Goal: Information Seeking & Learning: Learn about a topic

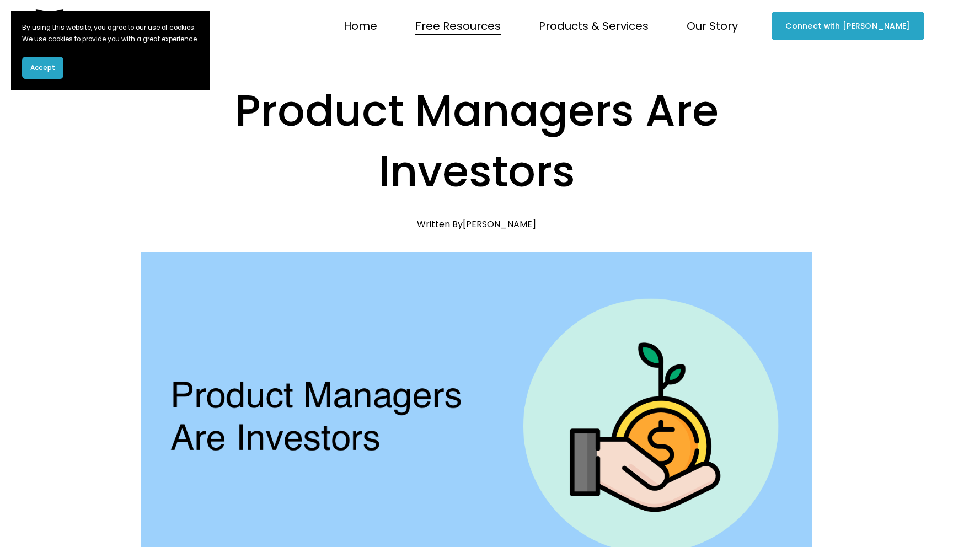
scroll to position [179, 0]
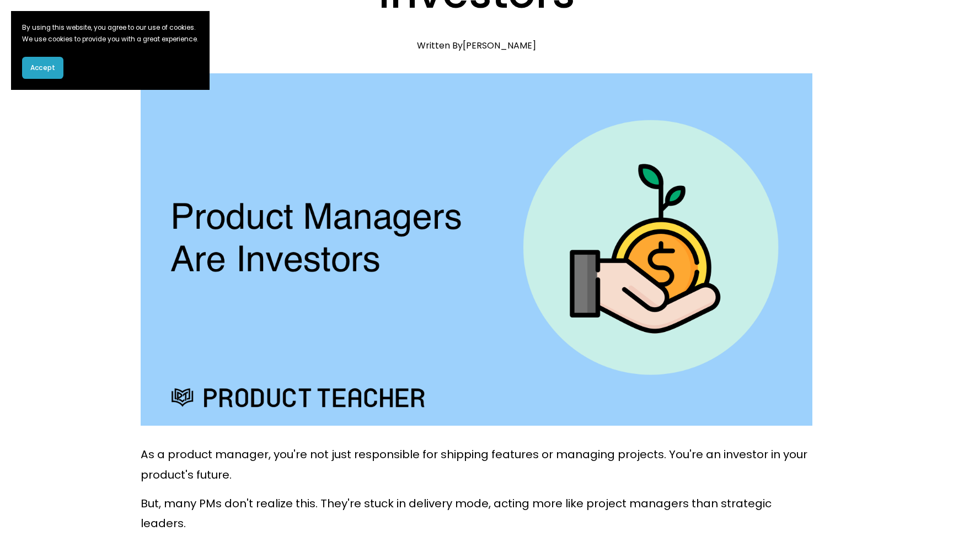
click at [52, 73] on button "Accept" at bounding box center [42, 68] width 41 height 22
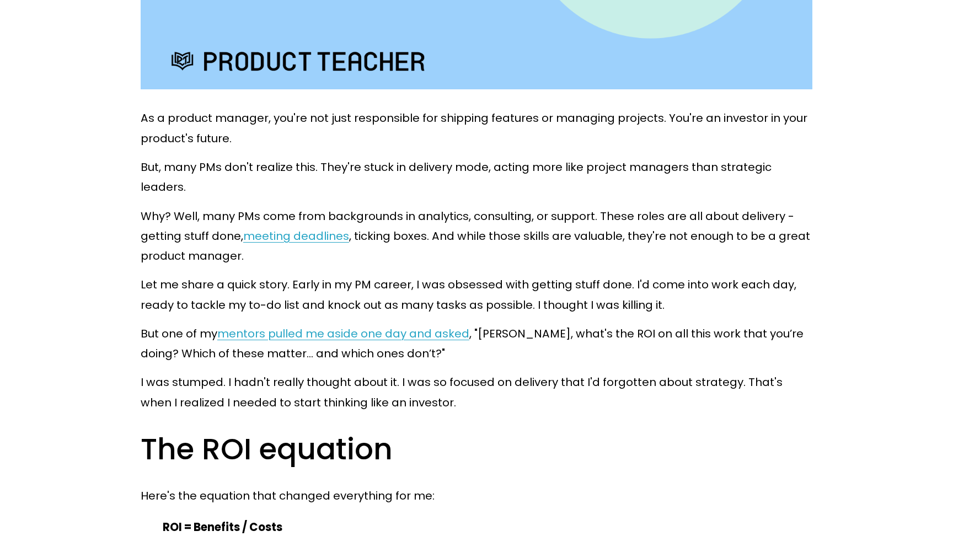
scroll to position [520, 0]
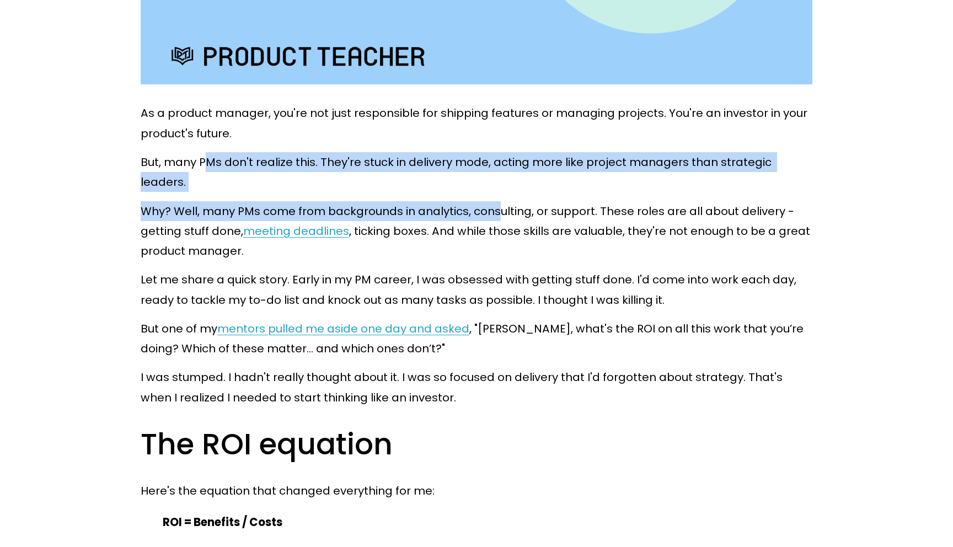
drag, startPoint x: 208, startPoint y: 168, endPoint x: 509, endPoint y: 190, distance: 302.0
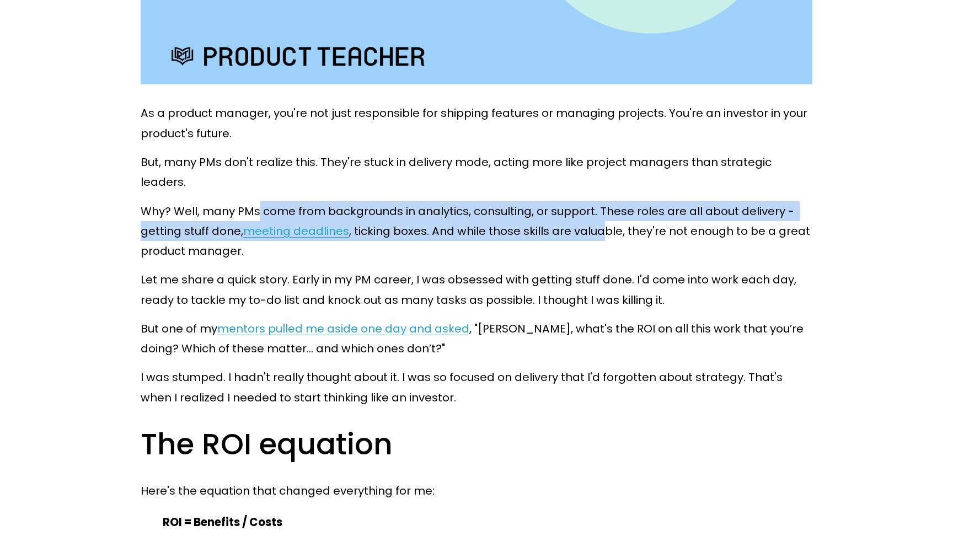
drag, startPoint x: 603, startPoint y: 206, endPoint x: 258, endPoint y: 184, distance: 346.6
click at [258, 201] on p "Why? Well, many PMs come from backgrounds in analytics, consulting, or support.…" at bounding box center [477, 231] width 672 height 60
drag, startPoint x: 258, startPoint y: 184, endPoint x: 593, endPoint y: 209, distance: 336.3
click at [593, 209] on p "Why? Well, many PMs come from backgrounds in analytics, consulting, or support.…" at bounding box center [477, 231] width 672 height 60
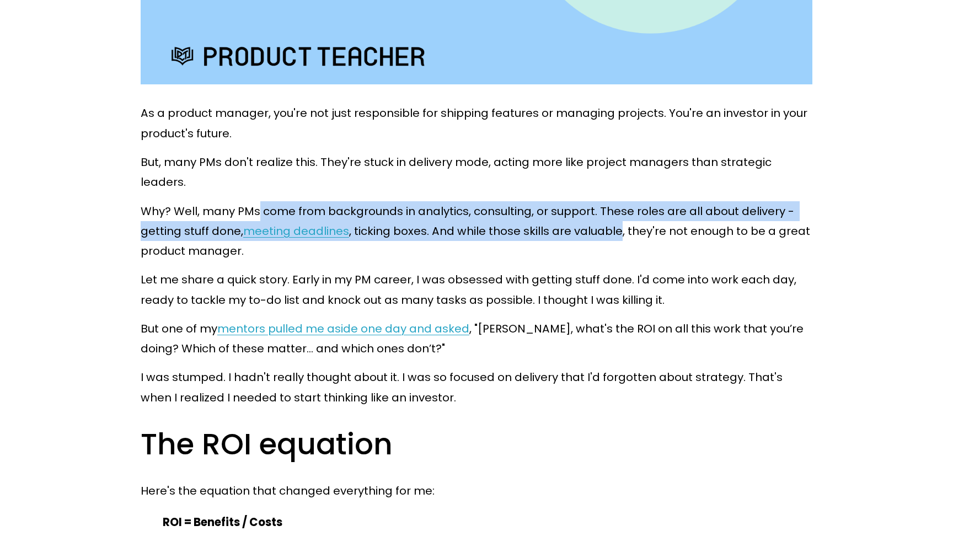
click at [593, 209] on p "Why? Well, many PMs come from backgrounds in analytics, consulting, or support.…" at bounding box center [477, 231] width 672 height 60
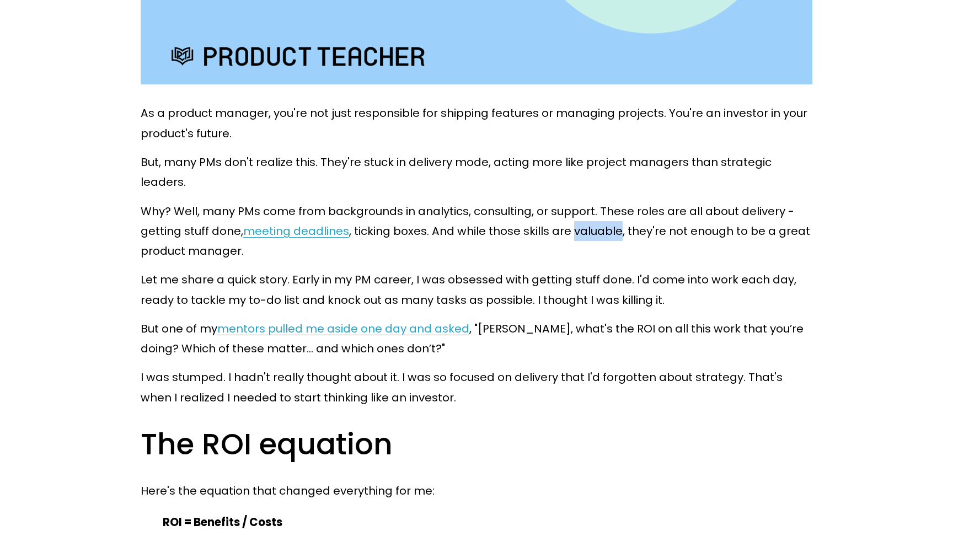
drag, startPoint x: 593, startPoint y: 209, endPoint x: 589, endPoint y: 204, distance: 6.2
click at [589, 204] on p "Why? Well, many PMs come from backgrounds in analytics, consulting, or support.…" at bounding box center [477, 231] width 672 height 60
drag, startPoint x: 589, startPoint y: 204, endPoint x: 446, endPoint y: 207, distance: 142.9
click at [446, 207] on p "Why? Well, many PMs come from backgrounds in analytics, consulting, or support.…" at bounding box center [477, 231] width 672 height 60
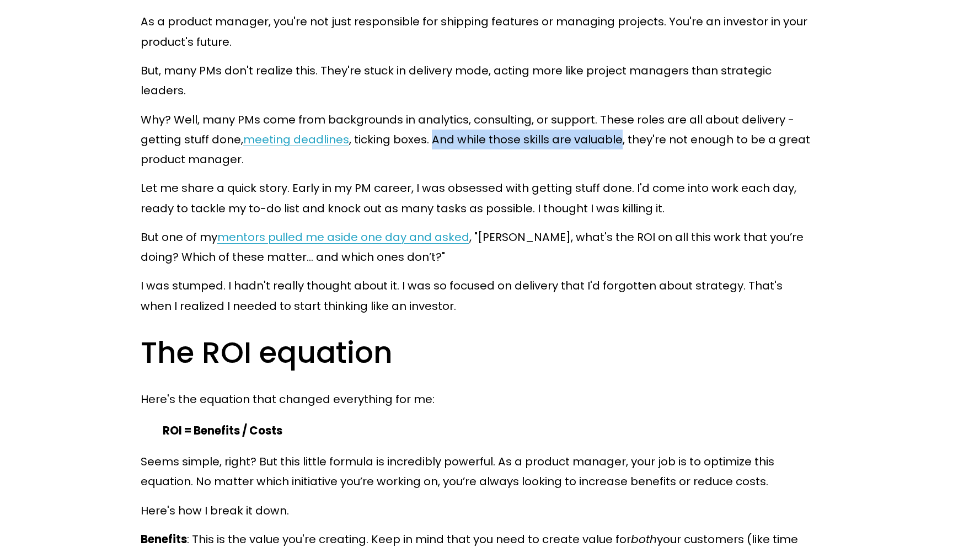
scroll to position [616, 0]
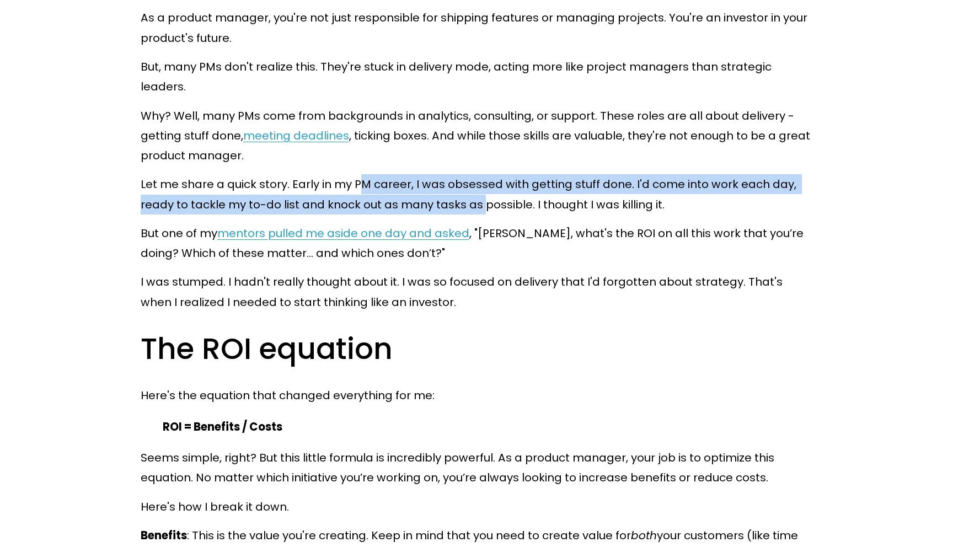
drag, startPoint x: 363, startPoint y: 173, endPoint x: 480, endPoint y: 185, distance: 118.1
click at [484, 185] on p "Let me share a quick story. Early in my PM career, I was obsessed with getting …" at bounding box center [477, 194] width 672 height 40
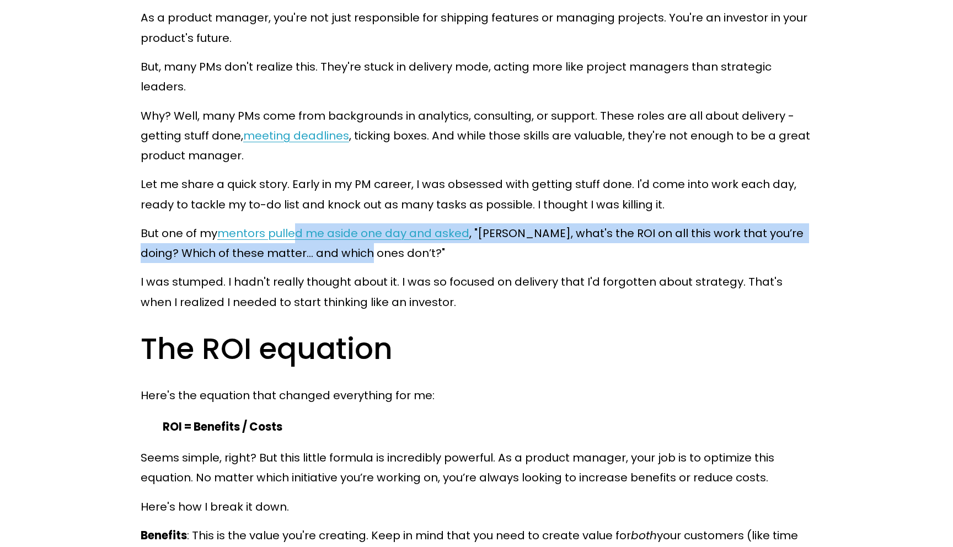
drag, startPoint x: 365, startPoint y: 229, endPoint x: 295, endPoint y: 210, distance: 72.1
click at [295, 223] on p "But one of my mentors pulled me aside one day and asked , "[PERSON_NAME], what'…" at bounding box center [477, 243] width 672 height 40
drag, startPoint x: 191, startPoint y: 210, endPoint x: 359, endPoint y: 234, distance: 168.9
click at [359, 234] on p "But one of my mentors pulled me aside one day and asked , "[PERSON_NAME], what'…" at bounding box center [477, 243] width 672 height 40
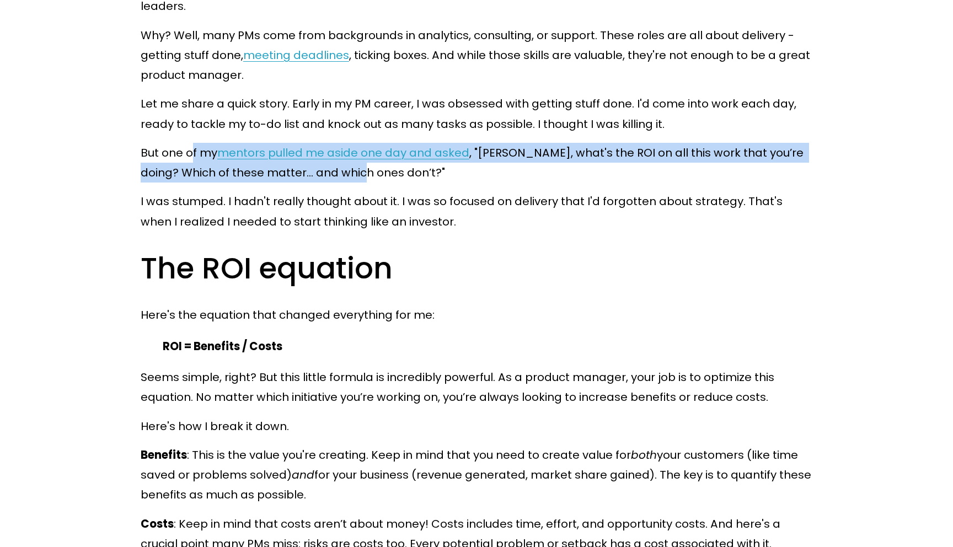
scroll to position [709, 0]
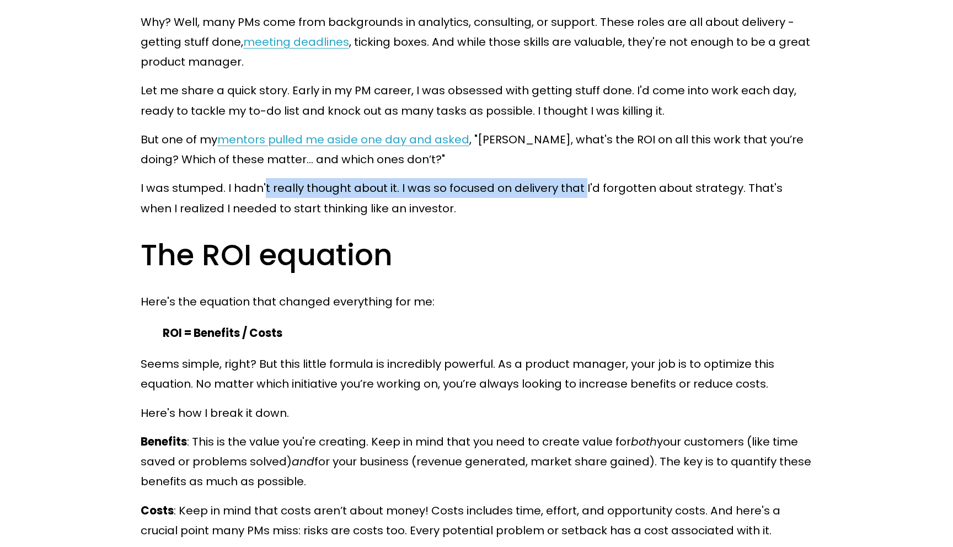
drag, startPoint x: 264, startPoint y: 168, endPoint x: 584, endPoint y: 178, distance: 319.5
click at [584, 178] on p "I was stumped. I hadn't really thought about it. I was so focused on delivery t…" at bounding box center [477, 198] width 672 height 40
drag, startPoint x: 584, startPoint y: 178, endPoint x: 313, endPoint y: 169, distance: 271.0
click at [313, 178] on p "I was stumped. I hadn't really thought about it. I was so focused on delivery t…" at bounding box center [477, 198] width 672 height 40
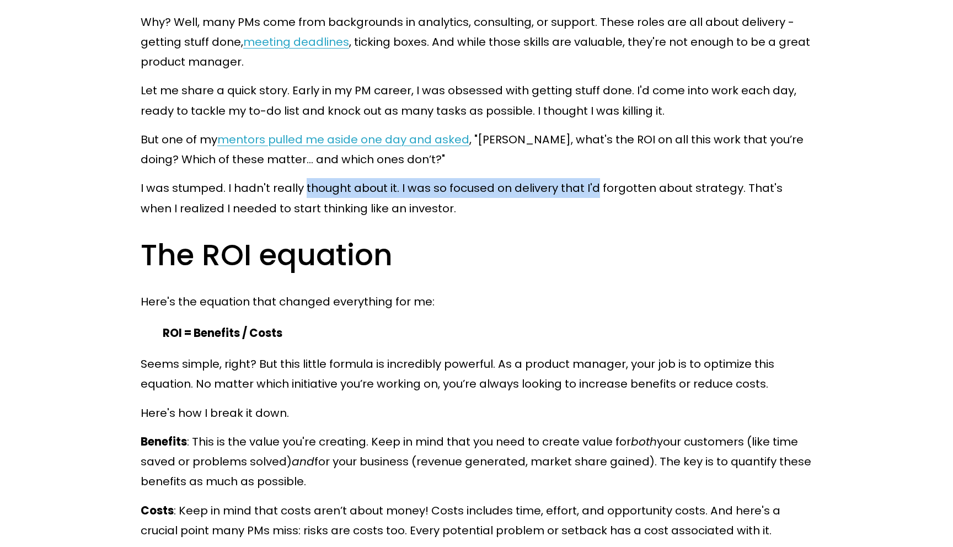
click at [313, 178] on p "I was stumped. I hadn't really thought about it. I was so focused on delivery t…" at bounding box center [477, 198] width 672 height 40
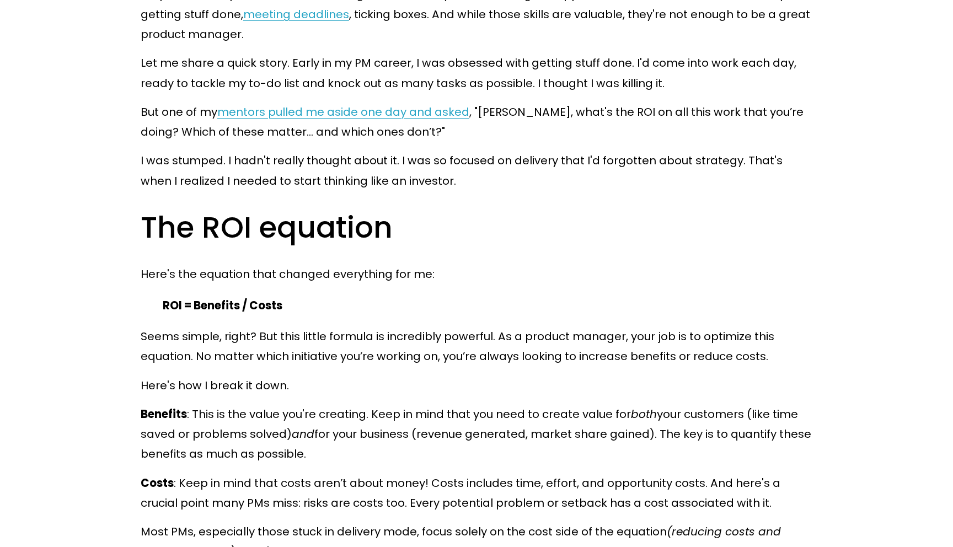
scroll to position [738, 0]
drag, startPoint x: 179, startPoint y: 163, endPoint x: 386, endPoint y: 162, distance: 206.9
click at [386, 162] on p "I was stumped. I hadn't really thought about it. I was so focused on delivery t…" at bounding box center [477, 170] width 672 height 40
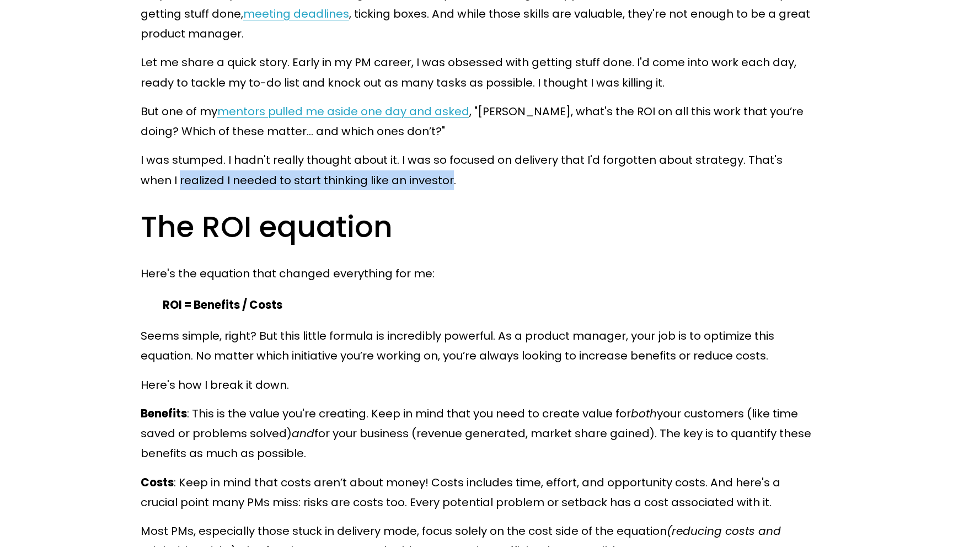
drag, startPoint x: 386, startPoint y: 162, endPoint x: 147, endPoint y: 162, distance: 238.9
click at [147, 162] on p "I was stumped. I hadn't really thought about it. I was so focused on delivery t…" at bounding box center [477, 170] width 672 height 40
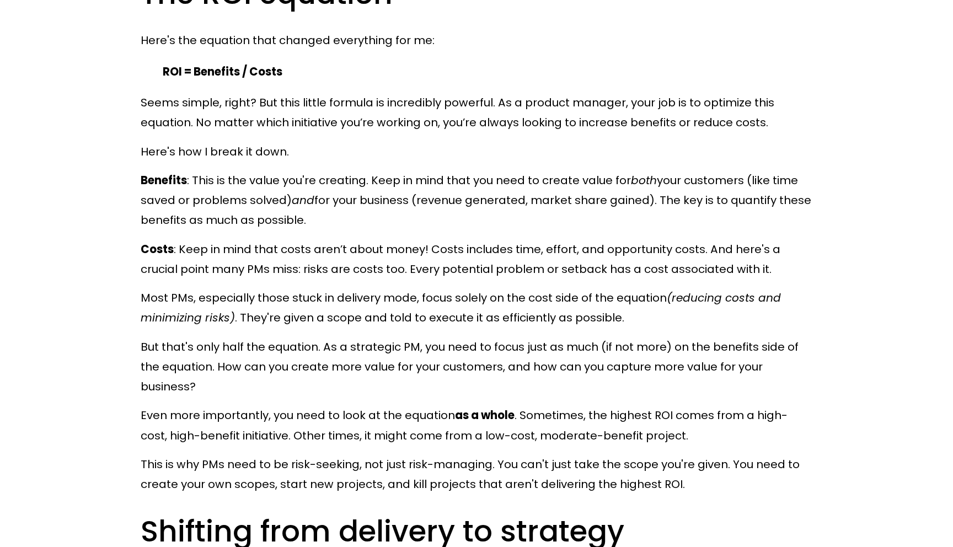
scroll to position [949, 0]
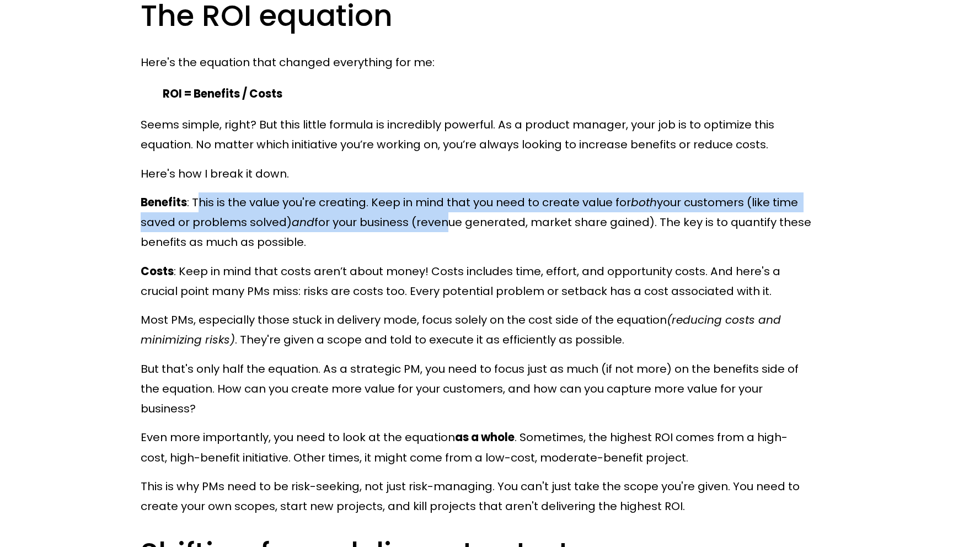
drag, startPoint x: 197, startPoint y: 186, endPoint x: 447, endPoint y: 212, distance: 250.7
click at [447, 212] on p "Benefits : This is the value you're creating. Keep in mind that you need to cre…" at bounding box center [477, 223] width 672 height 60
drag, startPoint x: 447, startPoint y: 212, endPoint x: 232, endPoint y: 191, distance: 215.6
click at [232, 193] on p "Benefits : This is the value you're creating. Keep in mind that you need to cre…" at bounding box center [477, 223] width 672 height 60
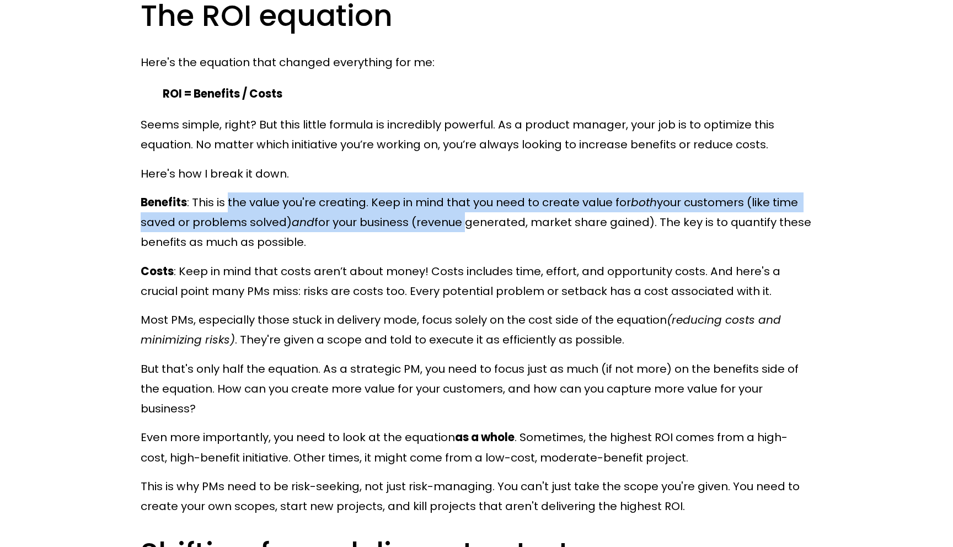
click at [232, 193] on p "Benefits : This is the value you're creating. Keep in mind that you need to cre…" at bounding box center [477, 223] width 672 height 60
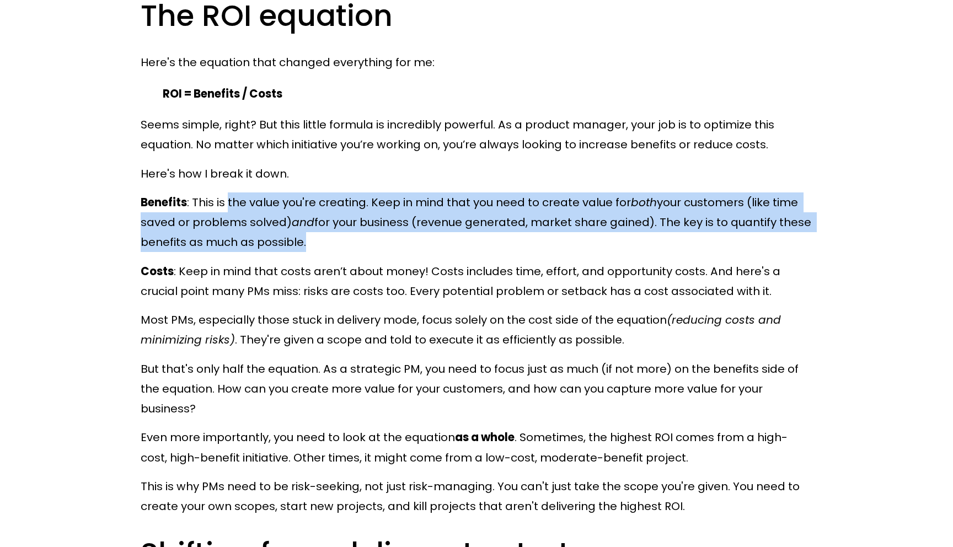
drag, startPoint x: 232, startPoint y: 191, endPoint x: 344, endPoint y: 221, distance: 115.9
click at [344, 221] on p "Benefits : This is the value you're creating. Keep in mind that you need to cre…" at bounding box center [477, 223] width 672 height 60
drag, startPoint x: 344, startPoint y: 221, endPoint x: 229, endPoint y: 188, distance: 119.6
click at [229, 193] on p "Benefits : This is the value you're creating. Keep in mind that you need to cre…" at bounding box center [477, 223] width 672 height 60
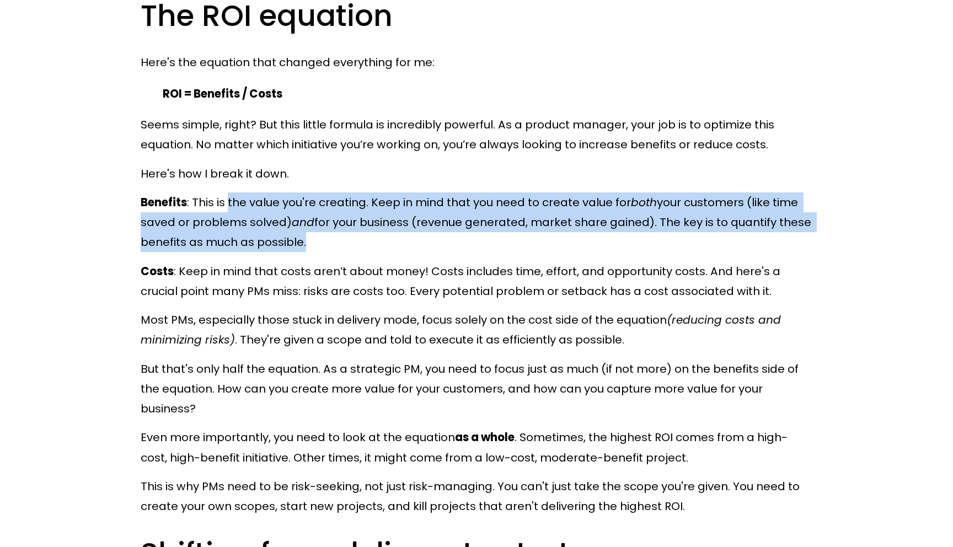
click at [229, 193] on p "Benefits : This is the value you're creating. Keep in mind that you need to cre…" at bounding box center [477, 223] width 672 height 60
drag, startPoint x: 229, startPoint y: 188, endPoint x: 299, endPoint y: 223, distance: 78.0
click at [299, 223] on p "Benefits : This is the value you're creating. Keep in mind that you need to cre…" at bounding box center [477, 223] width 672 height 60
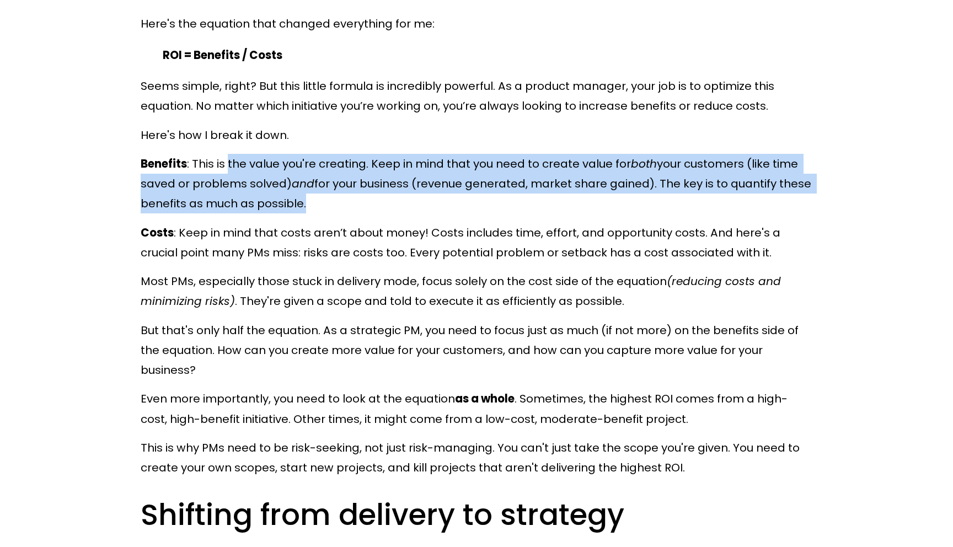
scroll to position [997, 0]
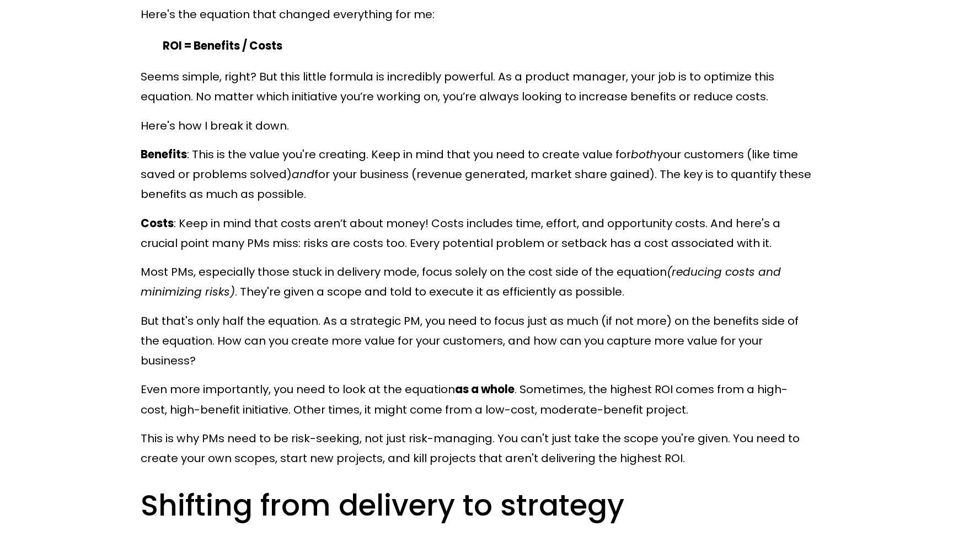
click at [299, 223] on p "Costs : Keep in mind that costs aren’t about money! Costs includes time, effort…" at bounding box center [477, 233] width 672 height 40
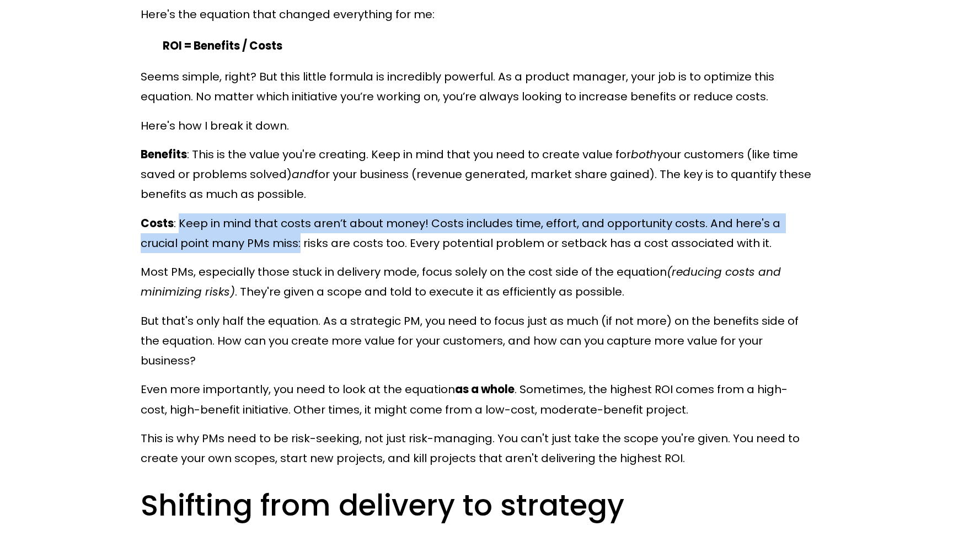
drag, startPoint x: 299, startPoint y: 223, endPoint x: 187, endPoint y: 206, distance: 113.3
click at [187, 213] on p "Costs : Keep in mind that costs aren’t about money! Costs includes time, effort…" at bounding box center [477, 233] width 672 height 40
drag, startPoint x: 187, startPoint y: 206, endPoint x: 207, endPoint y: 230, distance: 31.4
click at [207, 230] on p "Costs : Keep in mind that costs aren’t about money! Costs includes time, effort…" at bounding box center [477, 233] width 672 height 40
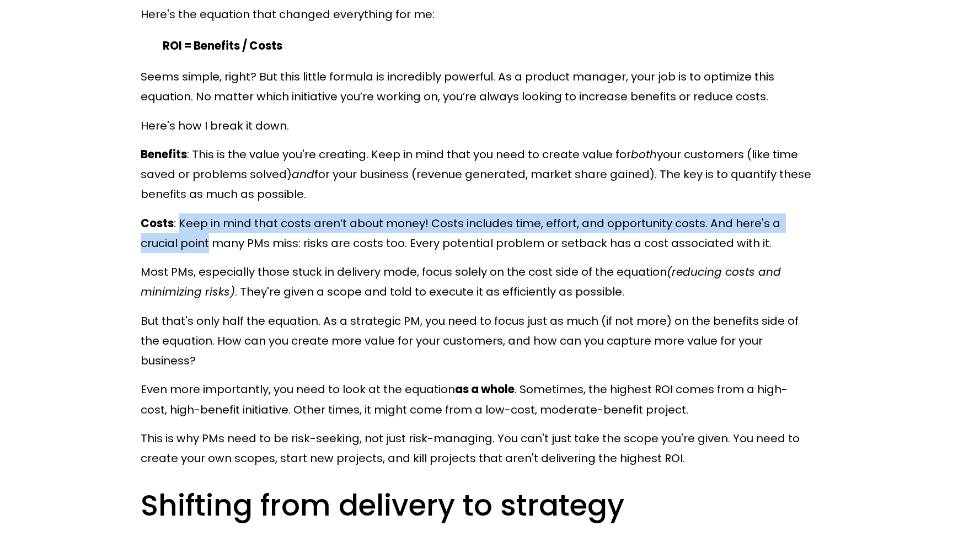
click at [207, 230] on p "Costs : Keep in mind that costs aren’t about money! Costs includes time, effort…" at bounding box center [477, 233] width 672 height 40
